Goal: Check status: Check status

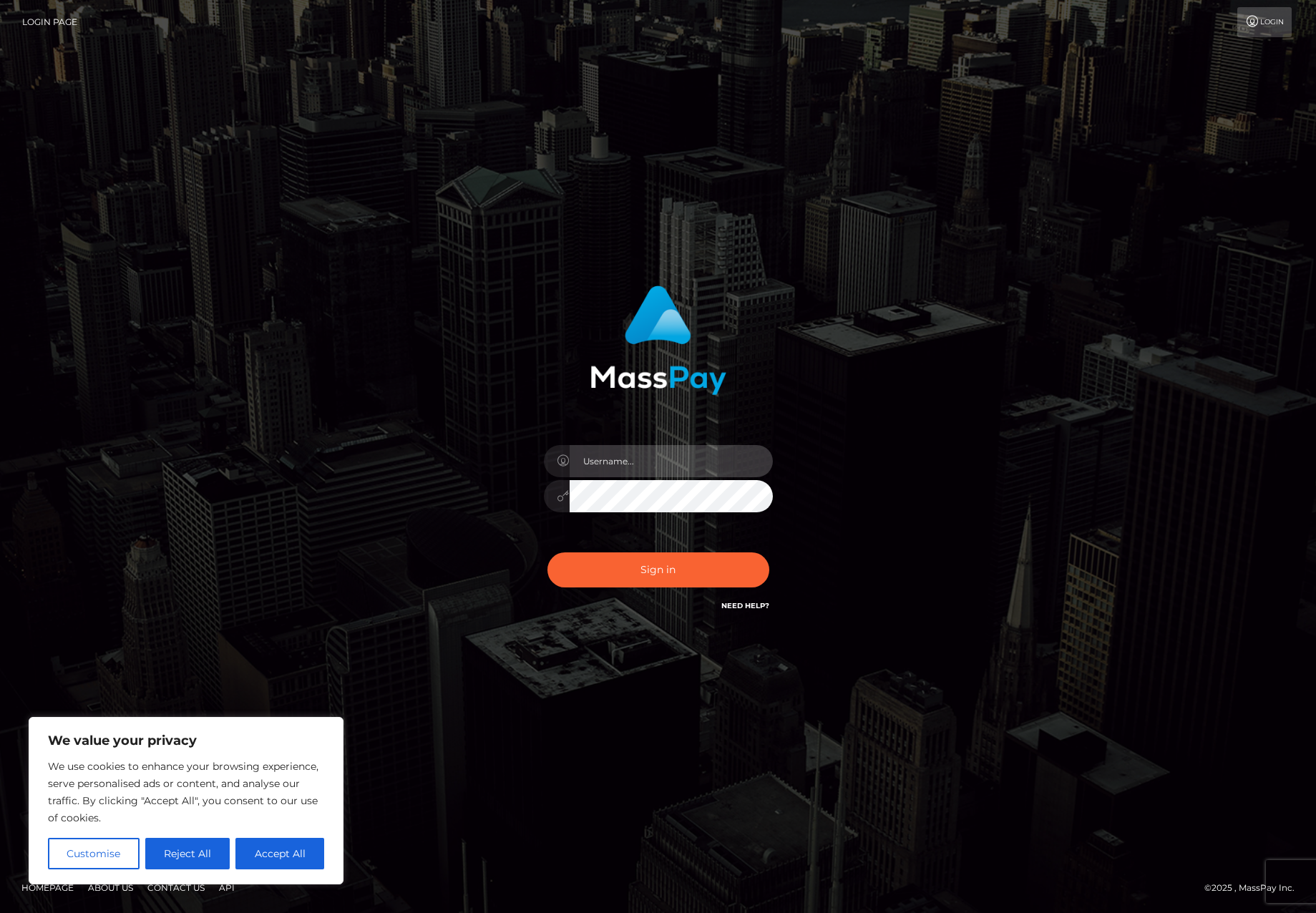
type input "[PERSON_NAME].platphorm"
click at [658, 562] on button "Sign in" at bounding box center [658, 570] width 222 height 35
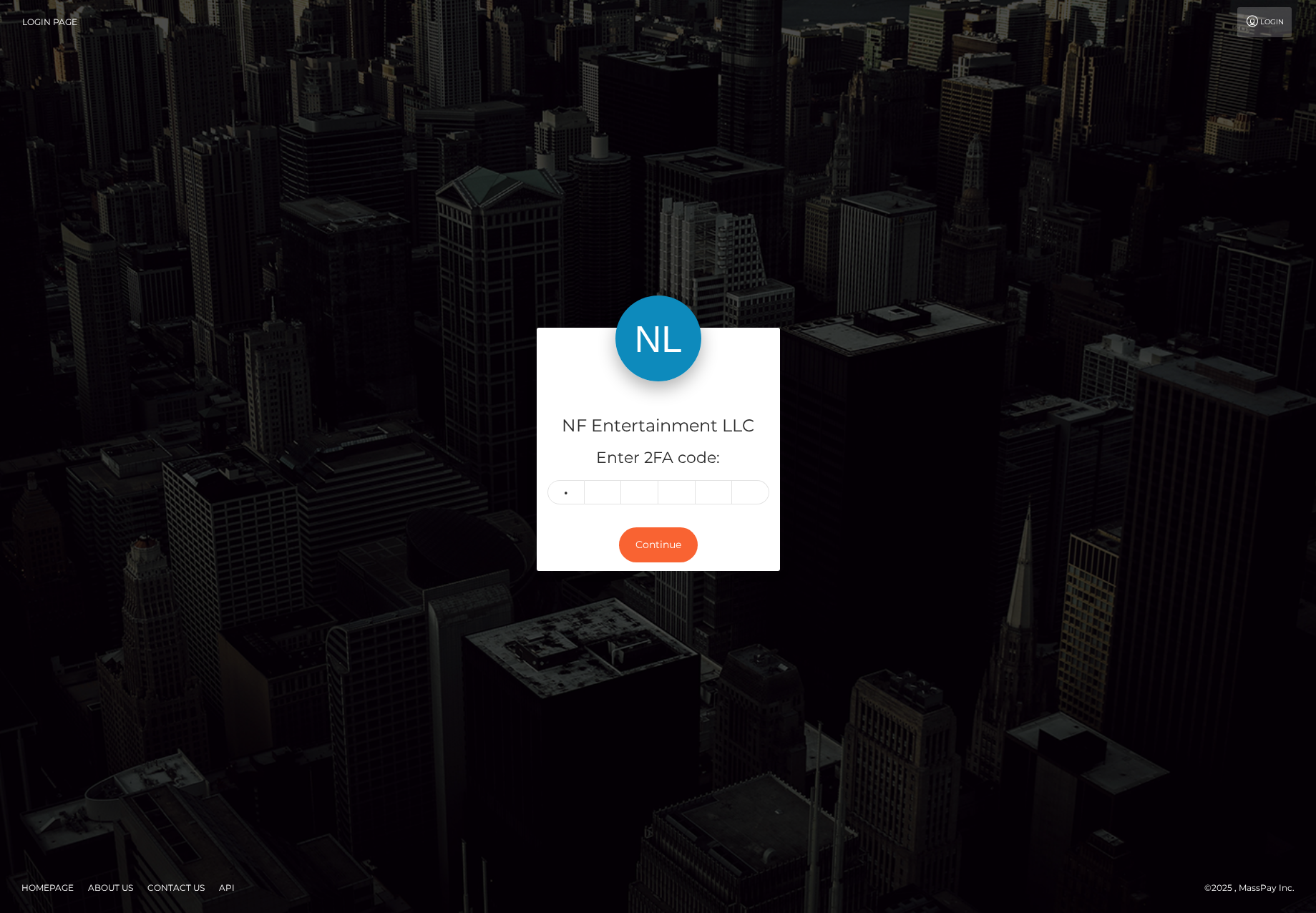
type input "1"
type input "4"
type input "0"
type input "8"
type input "9"
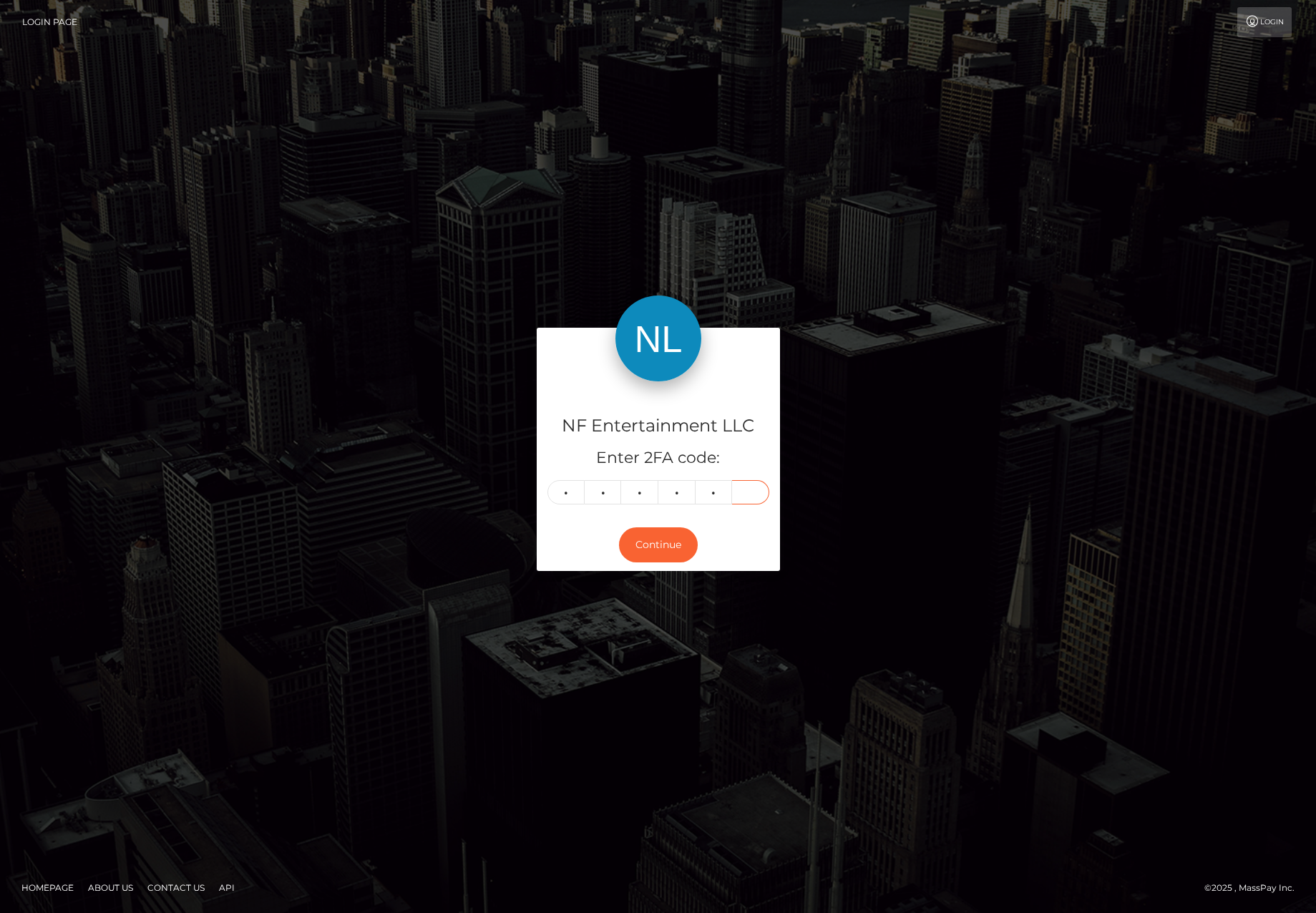
type input "3"
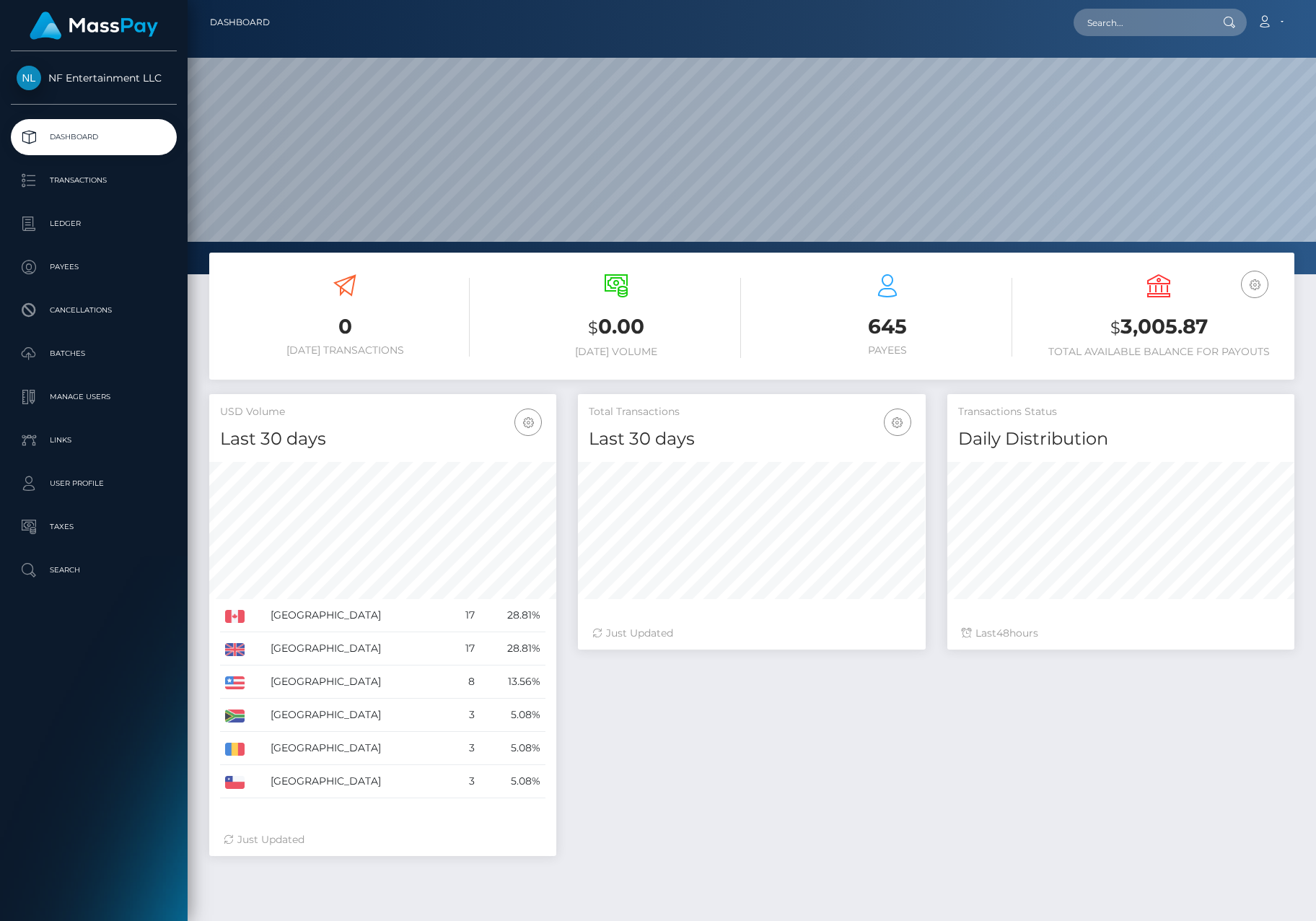
scroll to position [256, 348]
click at [78, 185] on p "Transactions" at bounding box center [93, 180] width 154 height 21
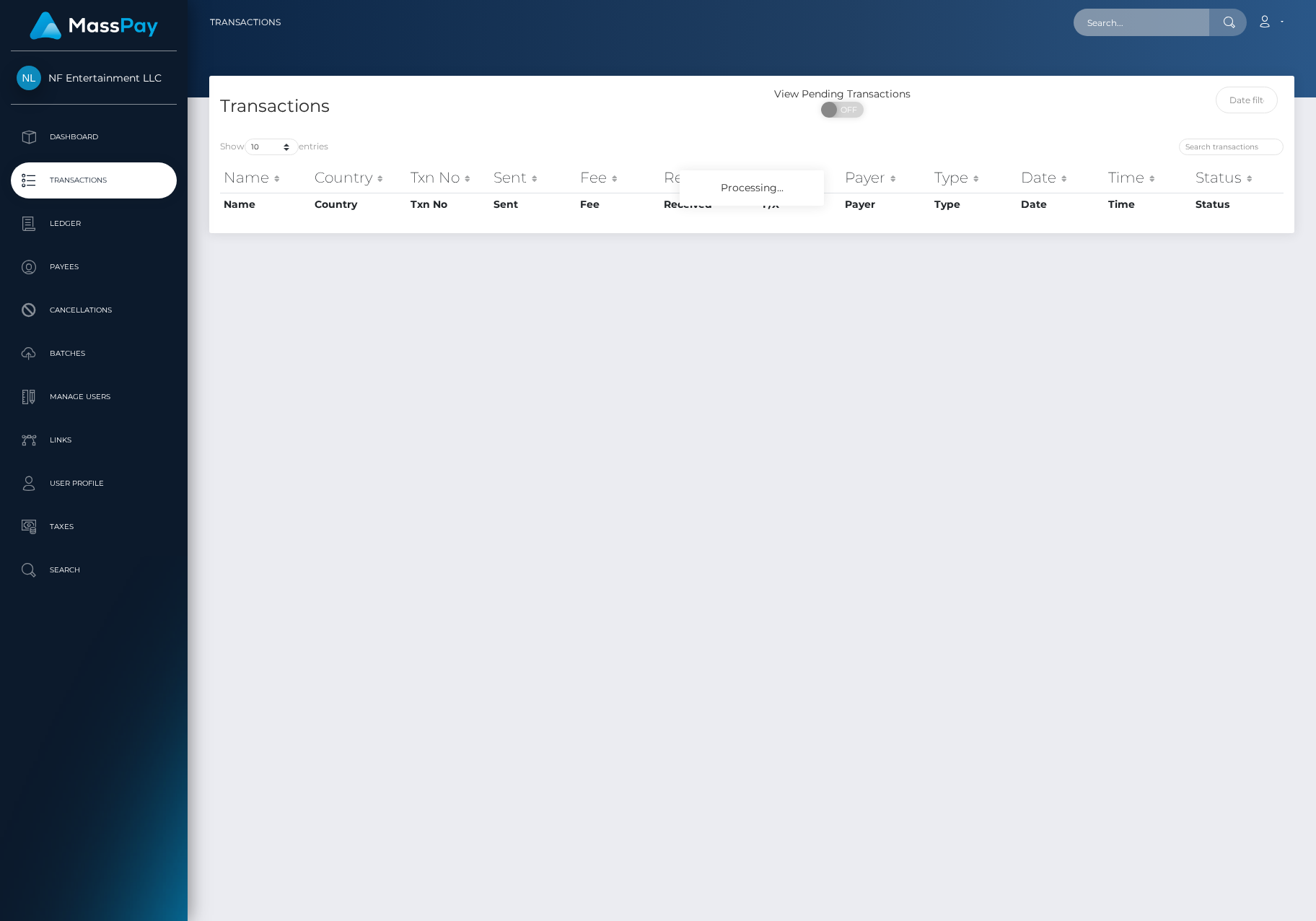
click at [1139, 18] on input "text" at bounding box center [1142, 22] width 136 height 27
paste input "6898290fd0a2e"
type input "6898290fd0a2e"
click at [1158, 75] on link "Christopher Pineau" at bounding box center [1131, 75] width 115 height 27
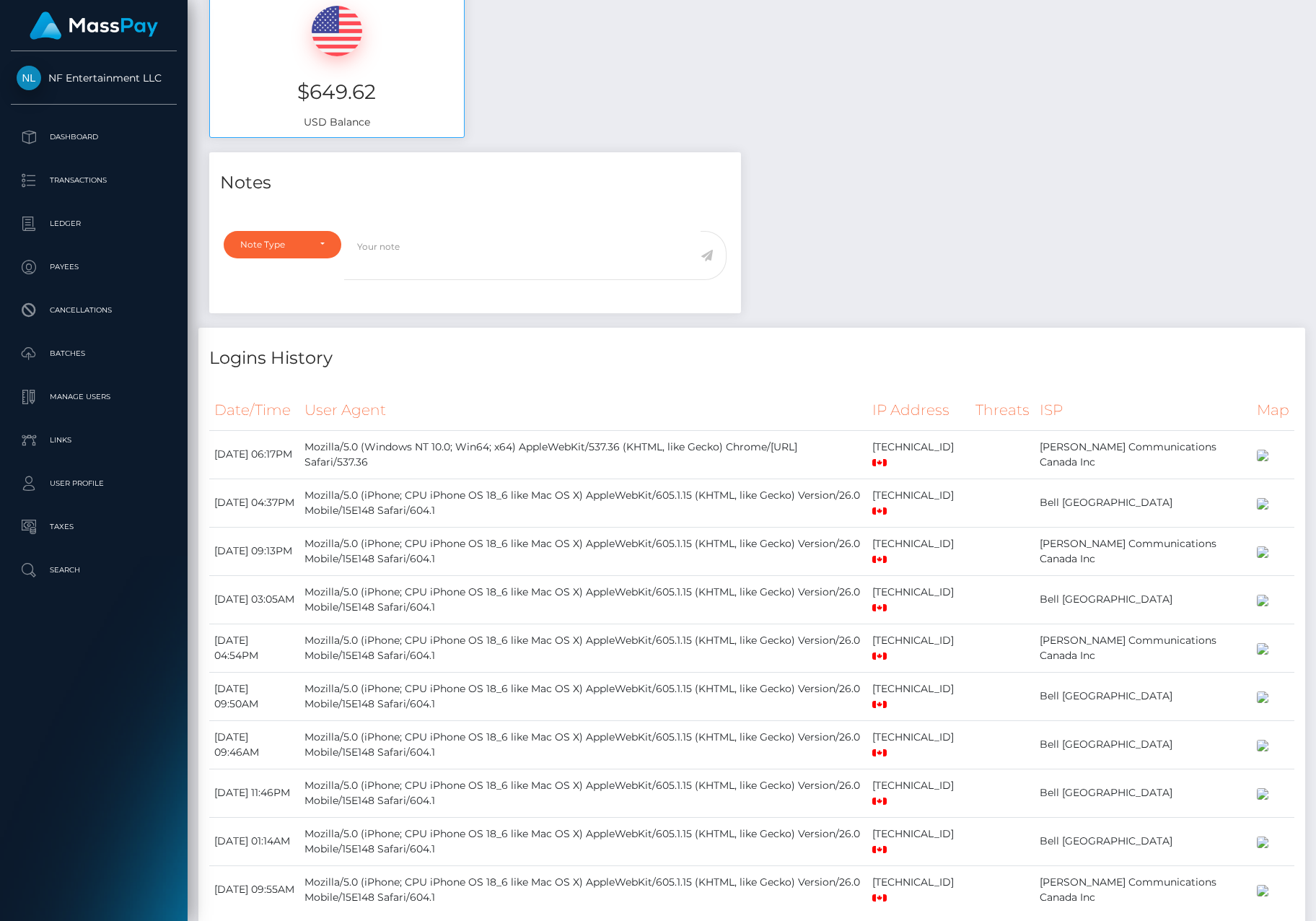
scroll to position [637, 0]
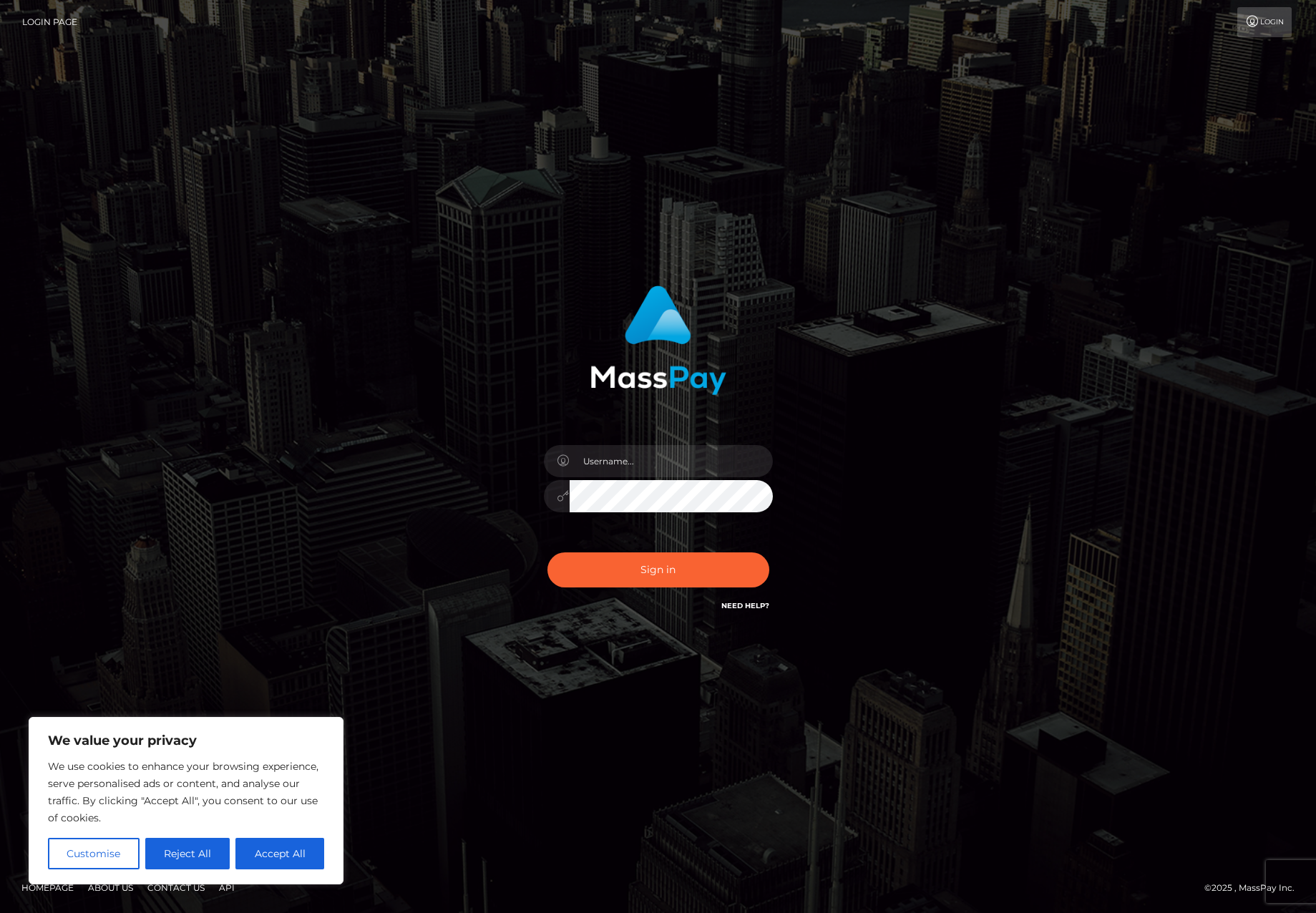
type input "[PERSON_NAME].platphorm"
